Goal: Find contact information: Find contact information

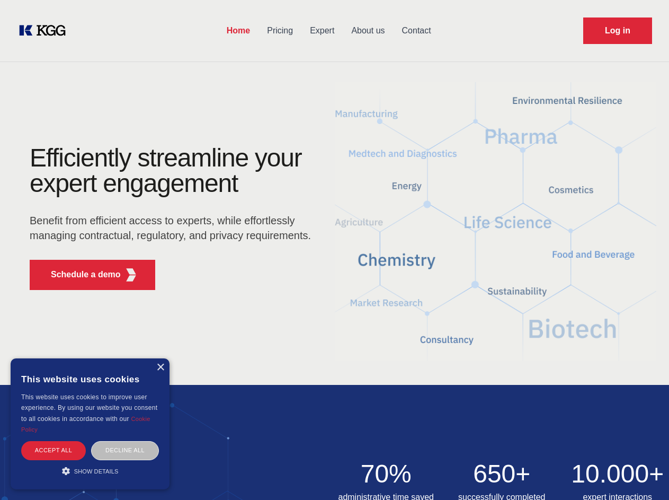
click at [334, 250] on div "Efficiently streamline your expert engagement Benefit from efficient access to …" at bounding box center [174, 221] width 322 height 153
click at [79, 274] on p "Schedule a demo" at bounding box center [86, 274] width 70 height 13
click at [160, 367] on div "× This website uses cookies This website uses cookies to improve user experienc…" at bounding box center [90, 423] width 159 height 131
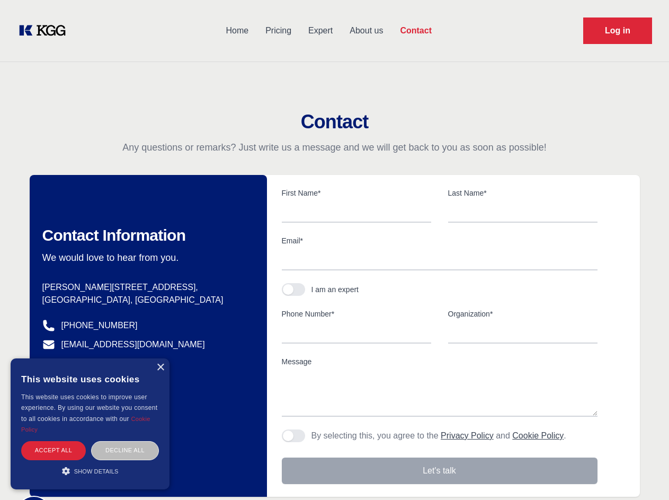
click at [54, 450] on div "Accept all" at bounding box center [53, 450] width 65 height 19
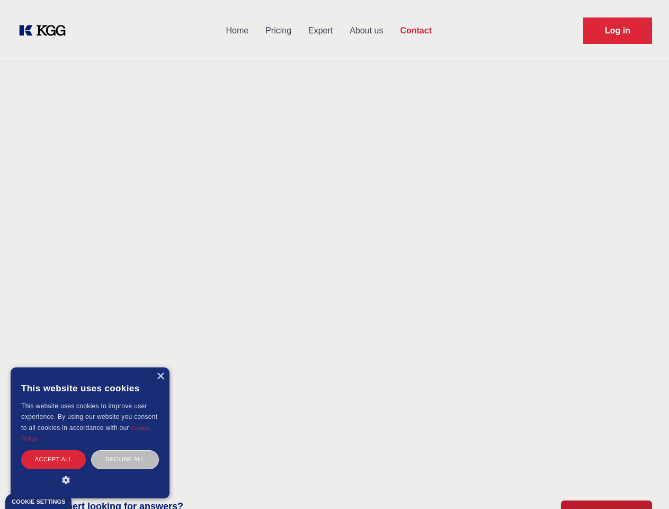
click at [125, 450] on div "Decline all" at bounding box center [125, 459] width 68 height 19
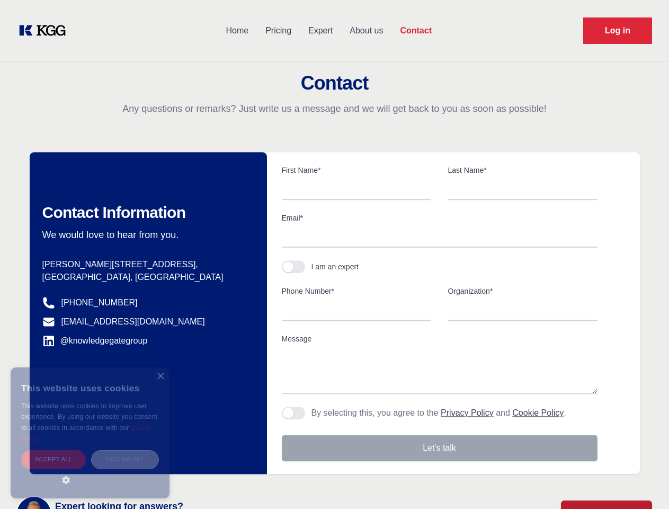
click at [90, 470] on main "Contact Any questions or remarks? Just write us a message and we will get back …" at bounding box center [334, 276] width 669 height 552
